Goal: Obtain resource: Download file/media

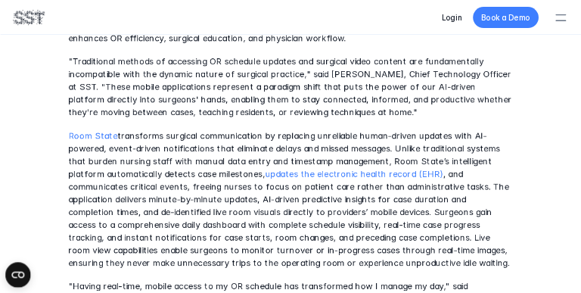
scroll to position [766, 0]
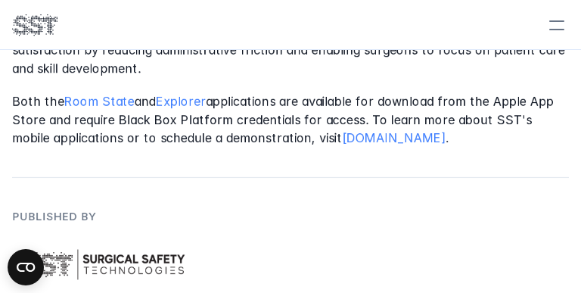
scroll to position [1656, 0]
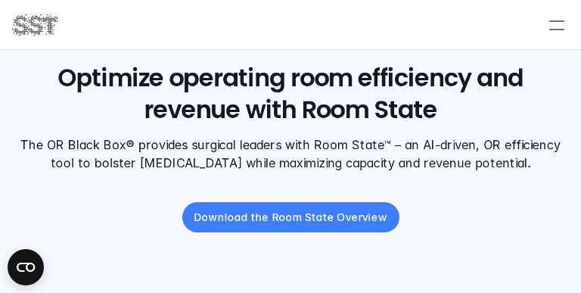
scroll to position [103, 0]
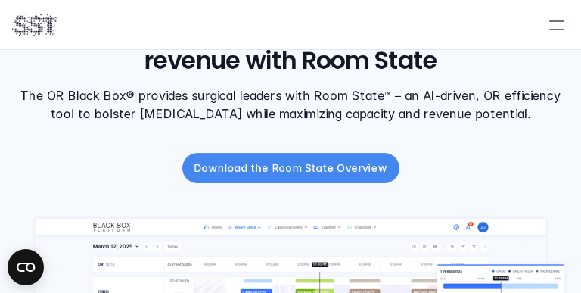
click at [272, 161] on p "Download the Room State Overview" at bounding box center [290, 168] width 193 height 16
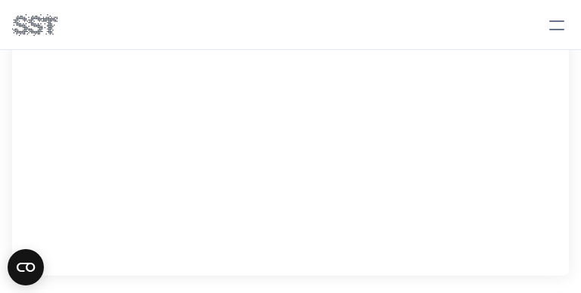
scroll to position [964, 0]
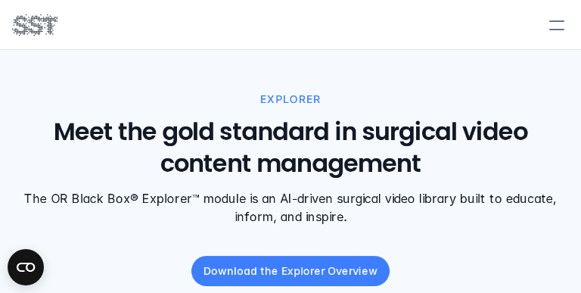
click at [207, 175] on h1 "Meet the gold standard in surgical video content management" at bounding box center [290, 148] width 557 height 63
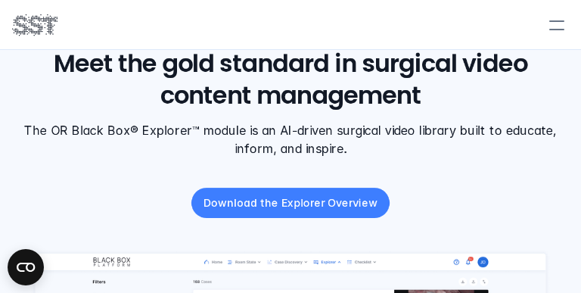
scroll to position [86, 0]
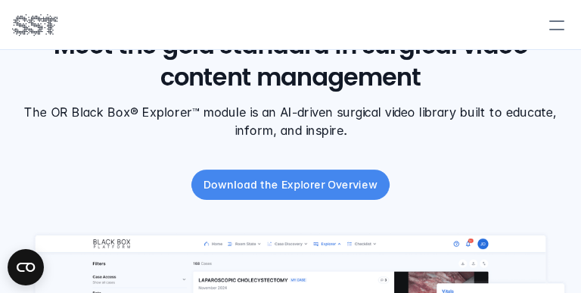
click at [264, 197] on link "Download the Explorer Overview" at bounding box center [290, 184] width 198 height 30
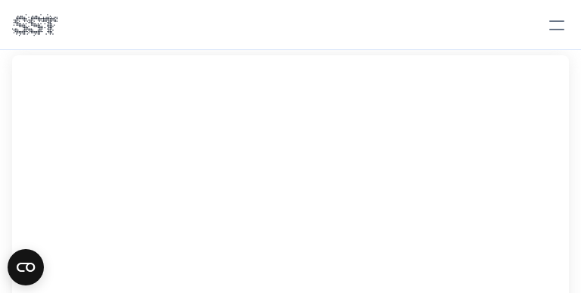
scroll to position [788, 0]
